Goal: Transaction & Acquisition: Purchase product/service

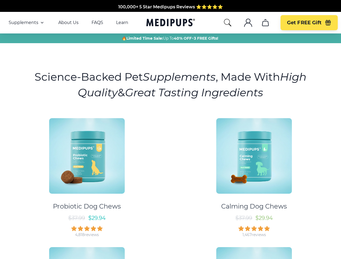
click at [171, 130] on div "Probiotic Dog Chews $ 37.99 $ 29.94 4,818 reviews Calming Dog Chews $ 37.99 $ 2…" at bounding box center [170, 241] width 335 height 254
click at [27, 23] on span "Supplements" at bounding box center [24, 22] width 30 height 5
click at [42, 23] on icon "button" at bounding box center [42, 22] width 6 height 6
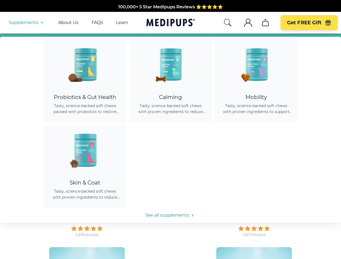
click at [228, 23] on icon "search" at bounding box center [228, 22] width 9 height 9
click at [248, 23] on icon ".cls-1{fill:none;stroke:currentColor;stroke-miterlimit:10;stroke-width:1.5px;}" at bounding box center [248, 22] width 9 height 9
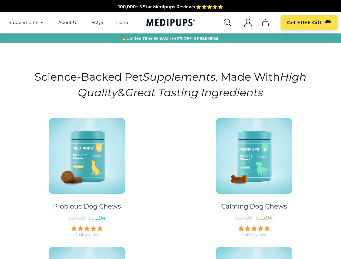
click at [248, 23] on icon ".cls-1{fill:none;stroke:currentColor;stroke-miterlimit:10;stroke-width:1.5px;}" at bounding box center [248, 22] width 9 height 9
click at [265, 23] on icon "cart" at bounding box center [265, 22] width 9 height 9
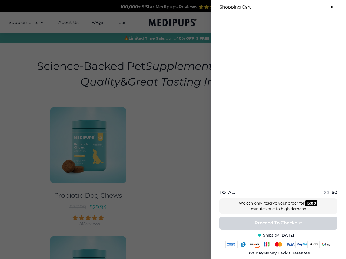
click at [265, 23] on div at bounding box center [278, 18] width 135 height 9
click at [309, 23] on div at bounding box center [278, 18] width 135 height 9
